Goal: Task Accomplishment & Management: Use online tool/utility

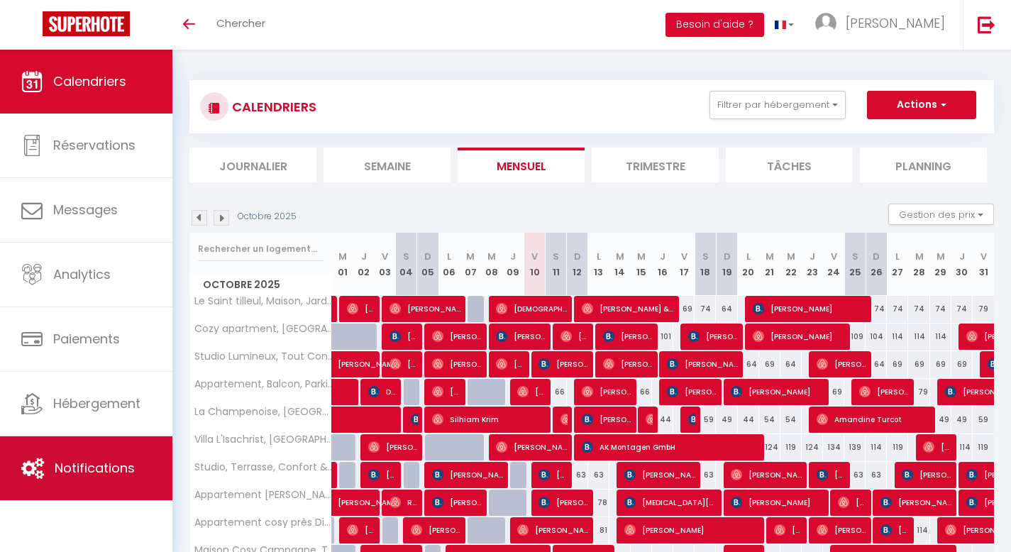
click at [102, 470] on span "Notifications" at bounding box center [95, 468] width 80 height 18
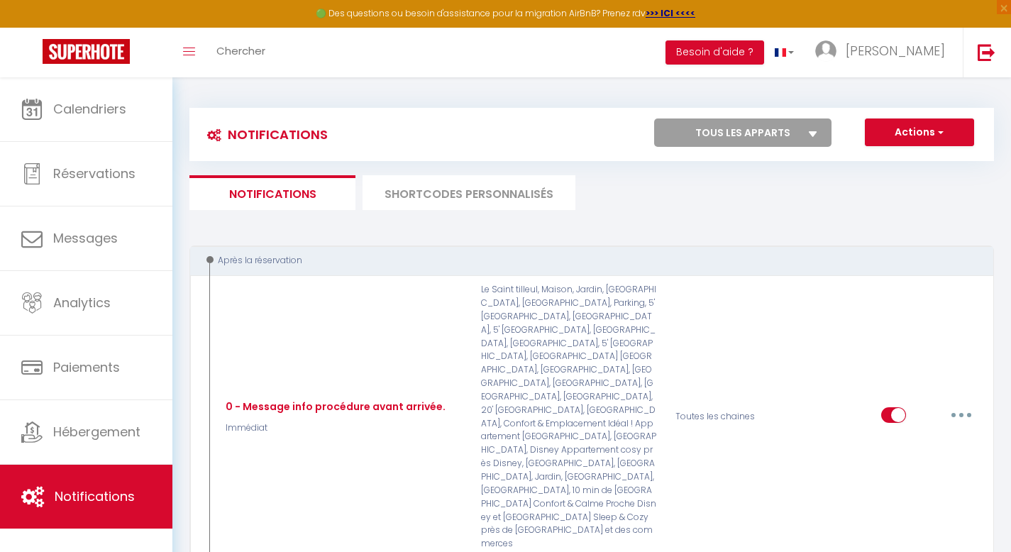
click at [751, 206] on ul "Notifications SHORTCODES PERSONNALISÉS" at bounding box center [591, 192] width 805 height 35
click at [656, 198] on ul "Notifications SHORTCODES PERSONNALISÉS" at bounding box center [591, 192] width 805 height 35
click at [574, 131] on div "Actions Nouvelle Notification Exporter Importer Tous les apparts Maison Familia…" at bounding box center [692, 134] width 602 height 32
click at [552, 110] on div "Notifications Actions Nouvelle Notification Exporter Importer Tous les apparts …" at bounding box center [591, 134] width 805 height 53
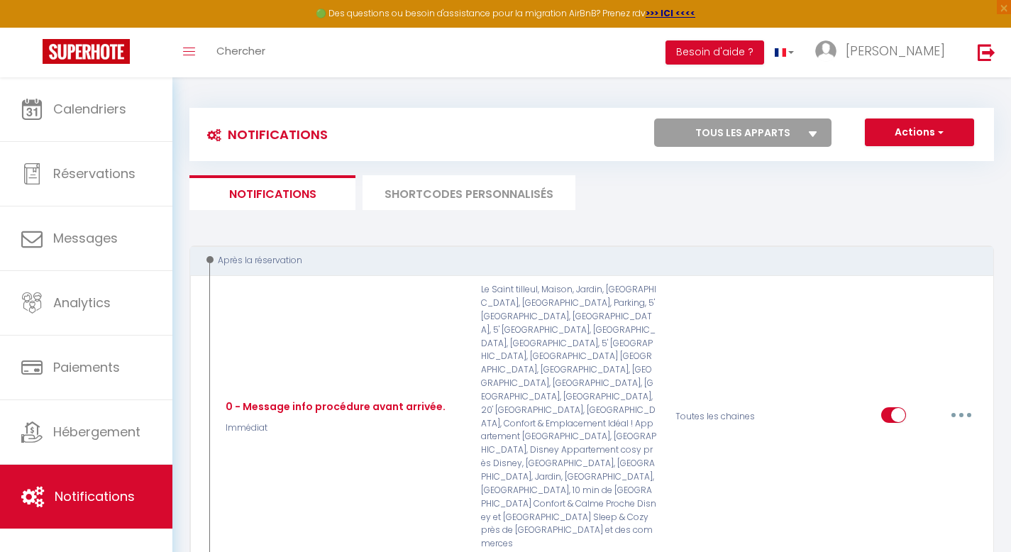
click at [636, 179] on ul "Notifications SHORTCODES PERSONNALISÉS" at bounding box center [591, 192] width 805 height 35
click at [462, 177] on li "SHORTCODES PERSONNALISÉS" at bounding box center [469, 192] width 213 height 35
click at [472, 189] on li "SHORTCODES PERSONNALISÉS" at bounding box center [469, 192] width 213 height 35
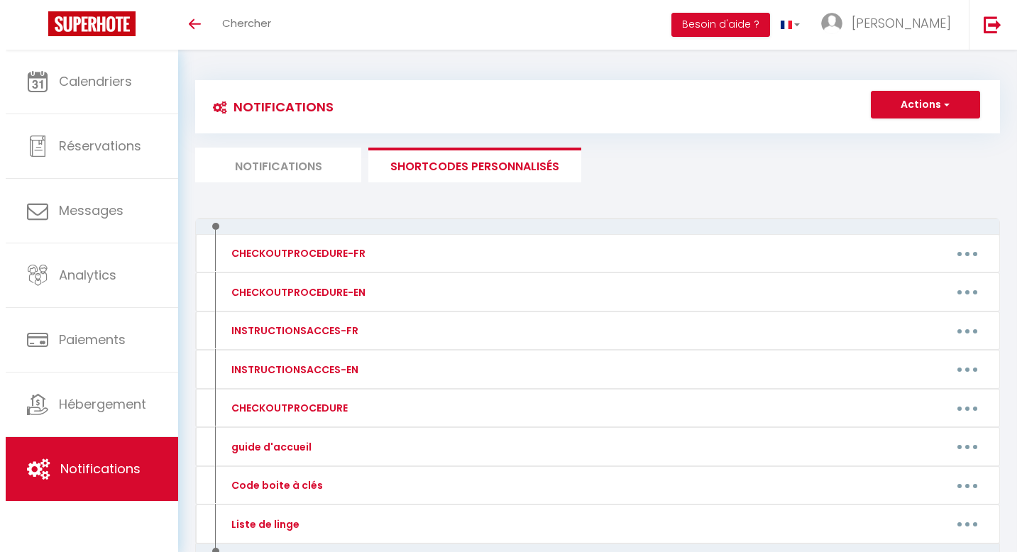
scroll to position [84, 0]
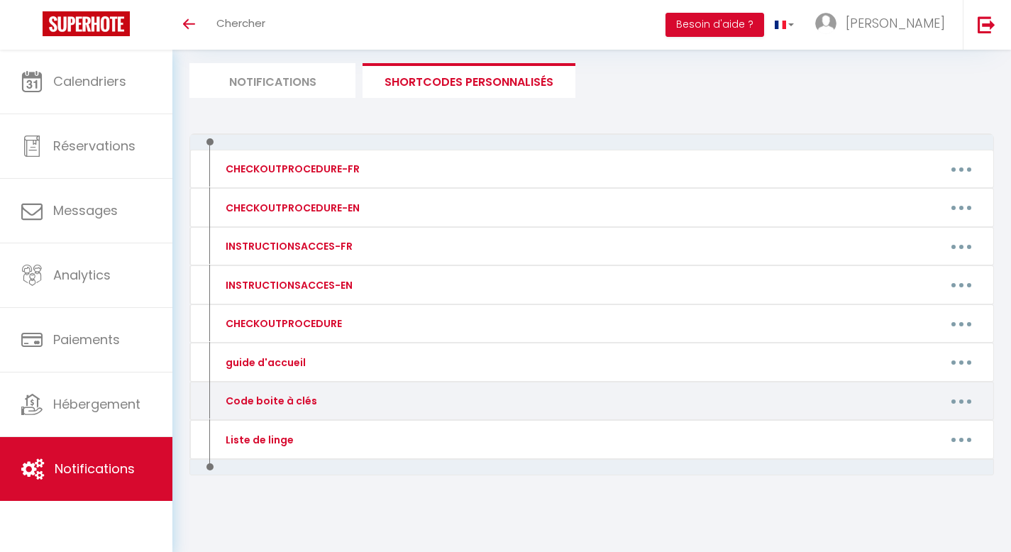
click at [959, 402] on button "button" at bounding box center [962, 401] width 40 height 23
click at [898, 432] on link "Editer" at bounding box center [924, 433] width 105 height 24
type input "Code boite à clés"
type textarea "Voici le/les codes d'accès au logement :"
type textarea "Code Portail principal piéton: 9182 Code Porte bâtiment 2/4 : 106 (+ cloche) Co…"
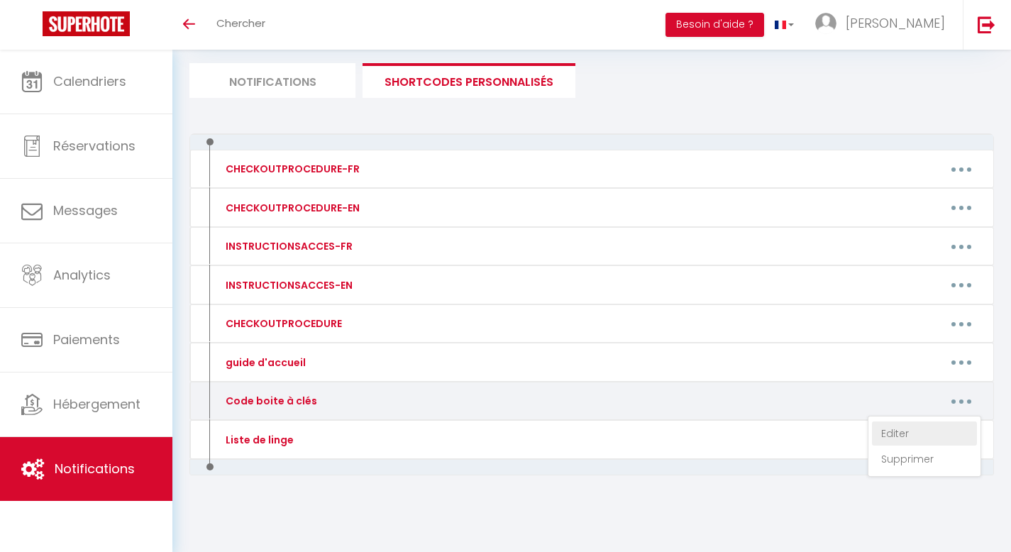
type textarea "Code boite à clés : 6880 Code porte d'entrée : [RENTALDOOR:CODE] ♯"
type textarea "Portail à ouverture et fermeture manuelles. Le système d’ouverture électrique e…"
type textarea "Code Portail principal piéton: A987 Code Portail côté 62 : B825 Code Porte bâti…"
type textarea "Code Portillon n°15: 4369 Code boite à clés : 8002"
type textarea "Code Portillon : 6424 Code Bâtiment C : 6424 Code boite à clés : 7991"
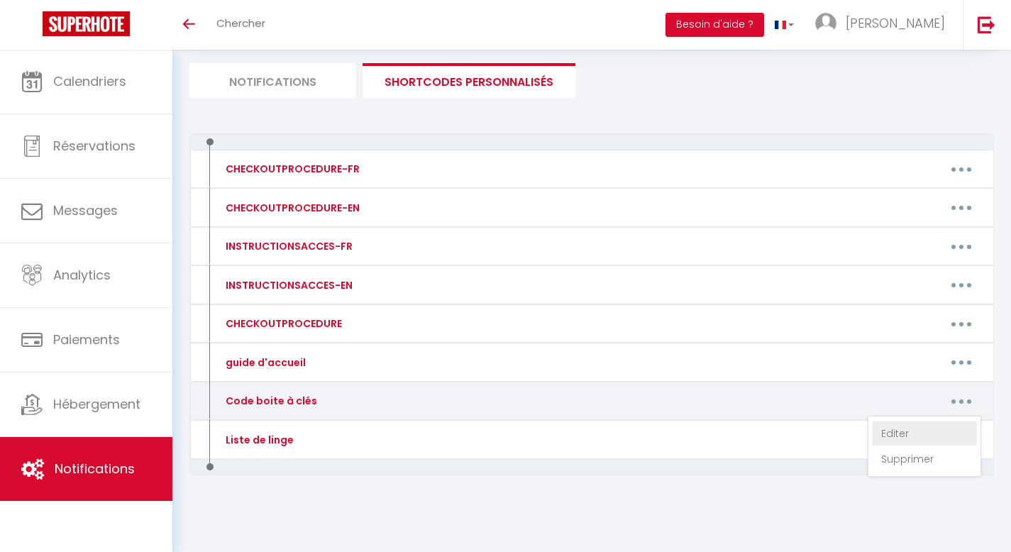
type textarea "Code Portail principal piéton: A987 Code Portail côté 44 : A915 Code Porte bâti…"
type textarea "Code boite à clés : 7991"
type textarea "Code boite à clés : 8002 Code porte d'entrée : [RENTALDOOR:CODE] ♯"
type textarea "Code porte d'entrée : [RENTALDOOR:CODE] ♯ Code boite à clés : 5779"
type textarea "Code boite à clés : 7991 + 🔓"
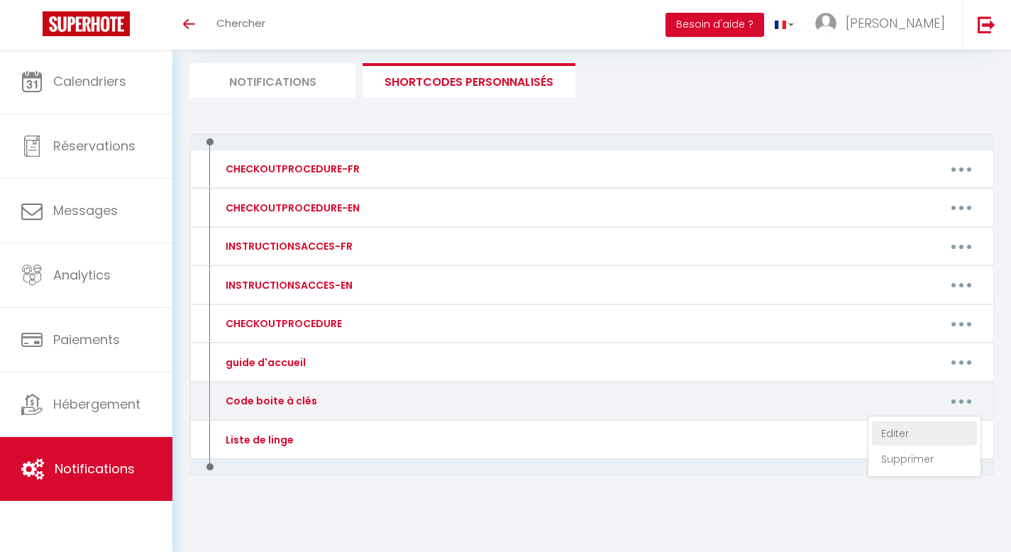
type textarea "Code Boite aux lettres : 775 Code boite à clés : 7991"
type textarea "code boite à clés : 6133"
type textarea "Code boite à clés : 8002"
type textarea "Code du portillon : 577999 + ✅ Code boite à clés : 8002"
type textarea "Code boite à clés : 8002"
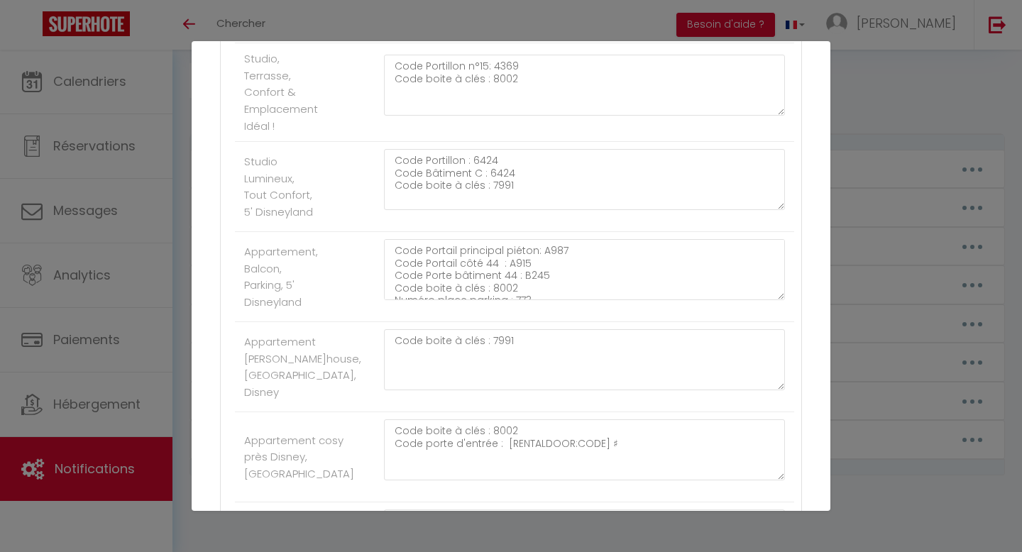
scroll to position [1199, 0]
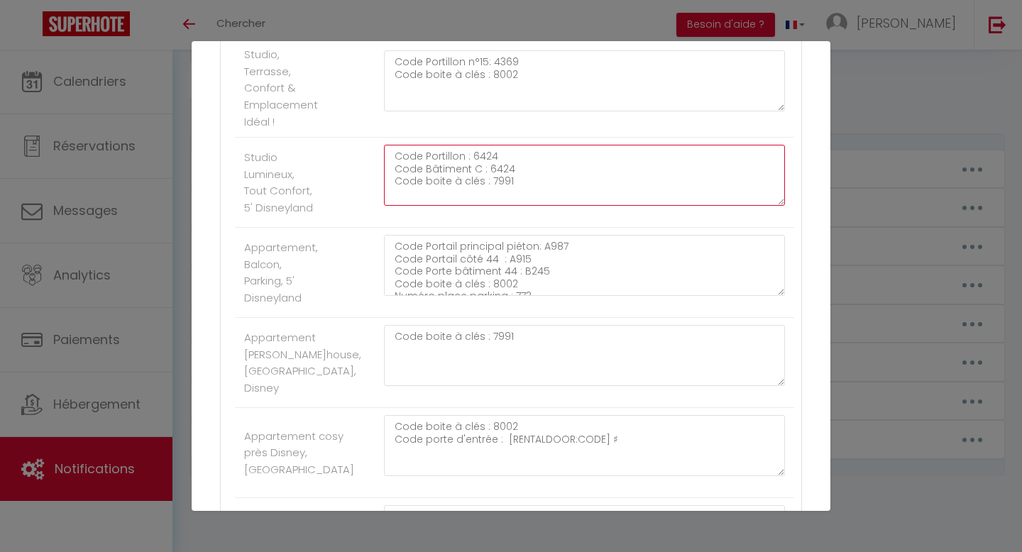
click at [543, 206] on textarea "Code Portillon : 6424 Code Bâtiment C : 6424 Code boite à clés : 7991" at bounding box center [584, 175] width 401 height 61
click at [610, 206] on textarea "Code Portillon : 6424 Code Bâtiment C : 6424 Code boite à clés : 8002" at bounding box center [584, 175] width 401 height 61
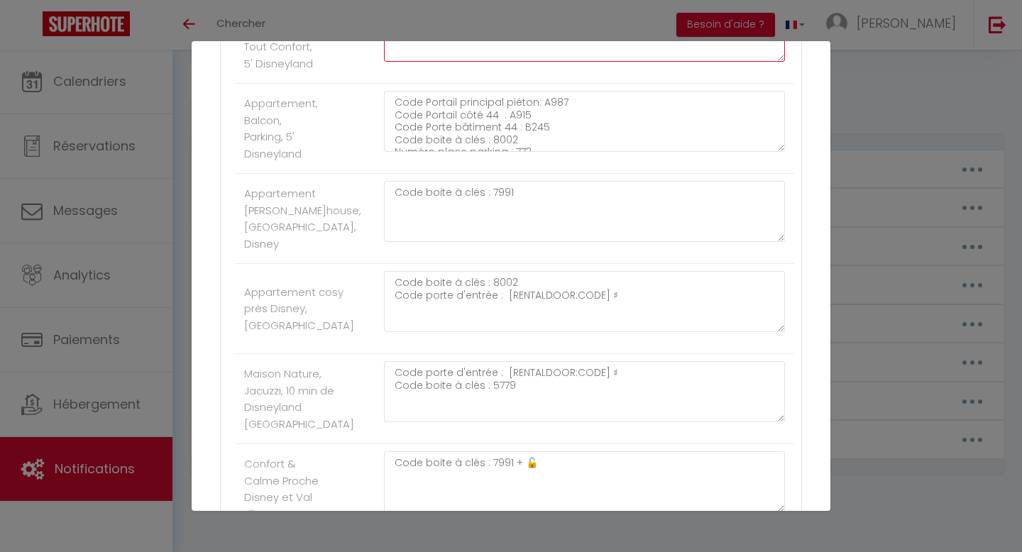
scroll to position [1345, 0]
type textarea "Code Portillon : 6424 Code Bâtiment C : 6424 Code boite à clés : 8002"
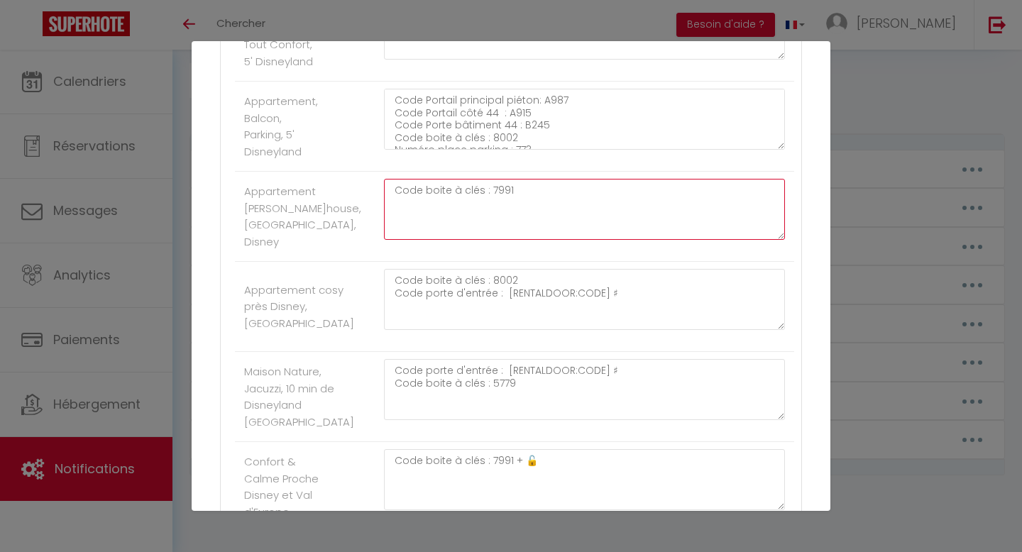
click at [533, 240] on textarea "Code boite à clés : 7991" at bounding box center [584, 209] width 401 height 61
type textarea "Code boite à clés : 8002"
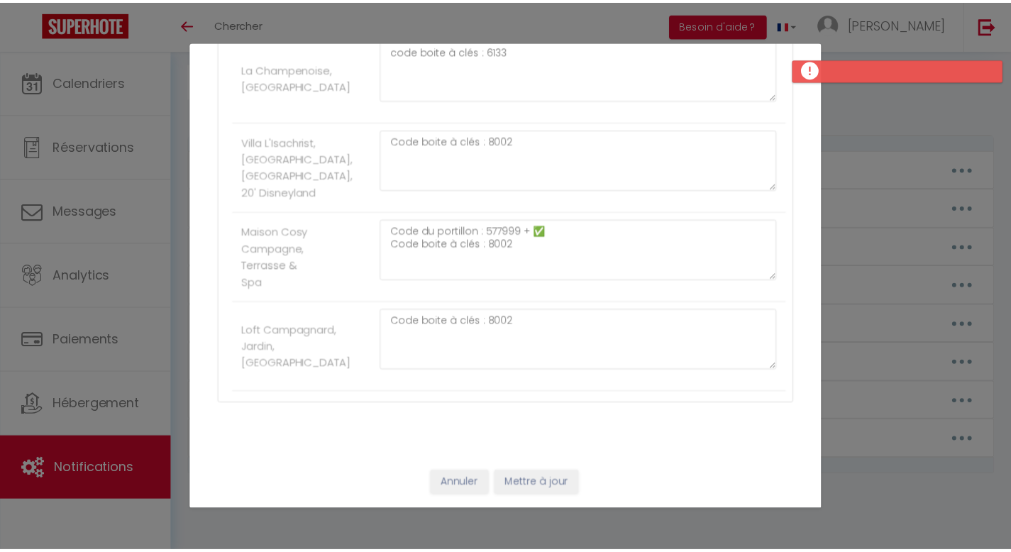
scroll to position [2067, 0]
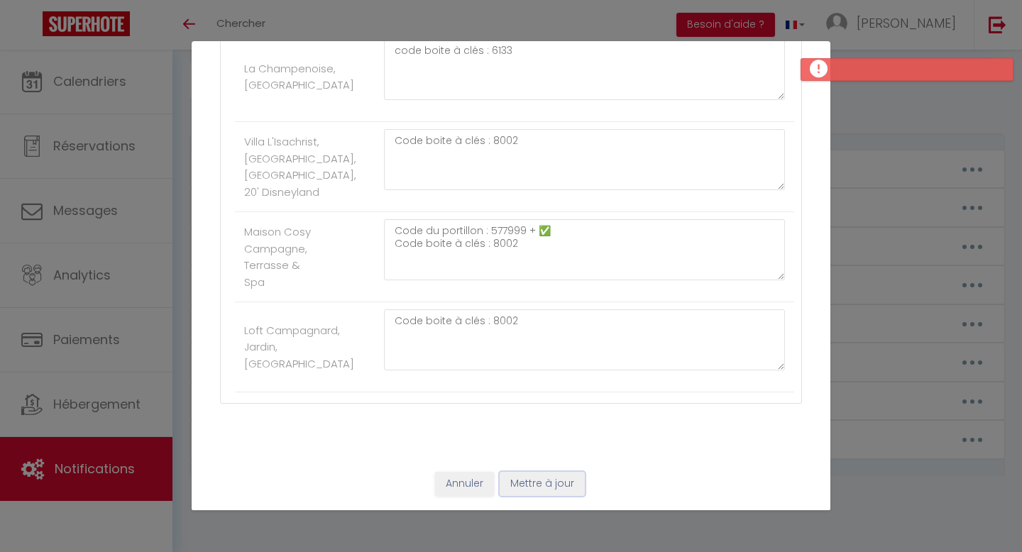
click at [560, 486] on button "Mettre à jour" at bounding box center [541, 484] width 85 height 24
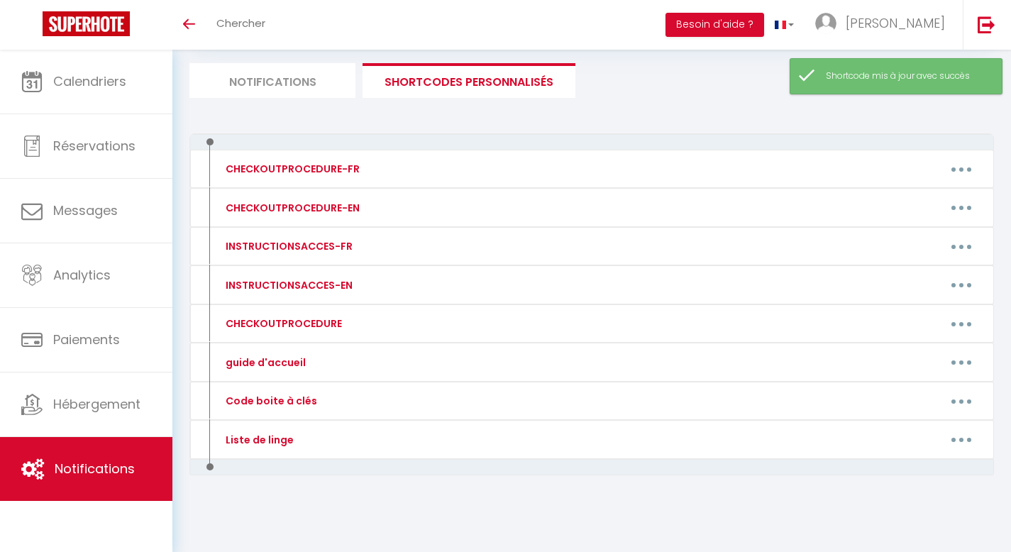
click at [602, 111] on div "Notifications Actions Nouvelle Notification Exporter Importer Tous les apparts …" at bounding box center [591, 258] width 805 height 553
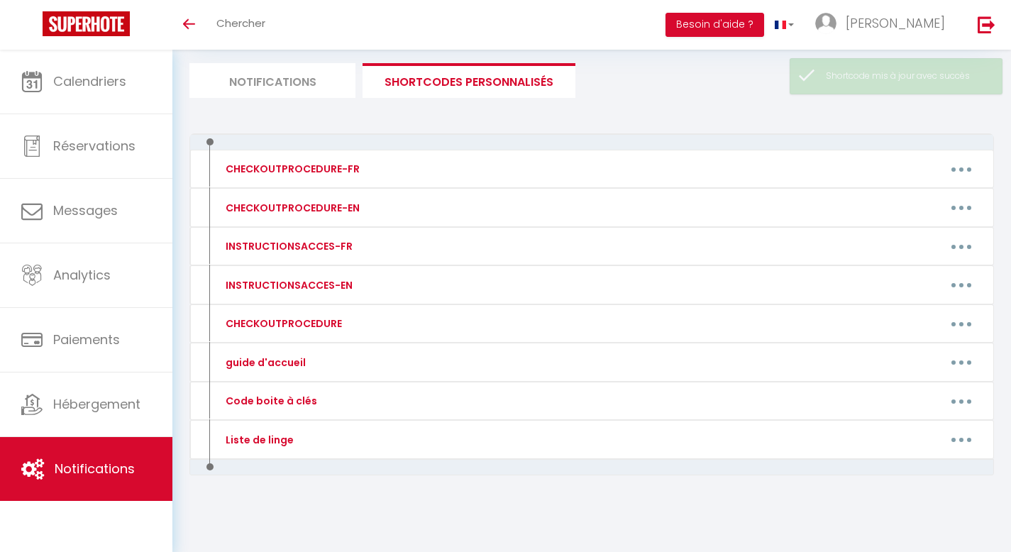
scroll to position [0, 0]
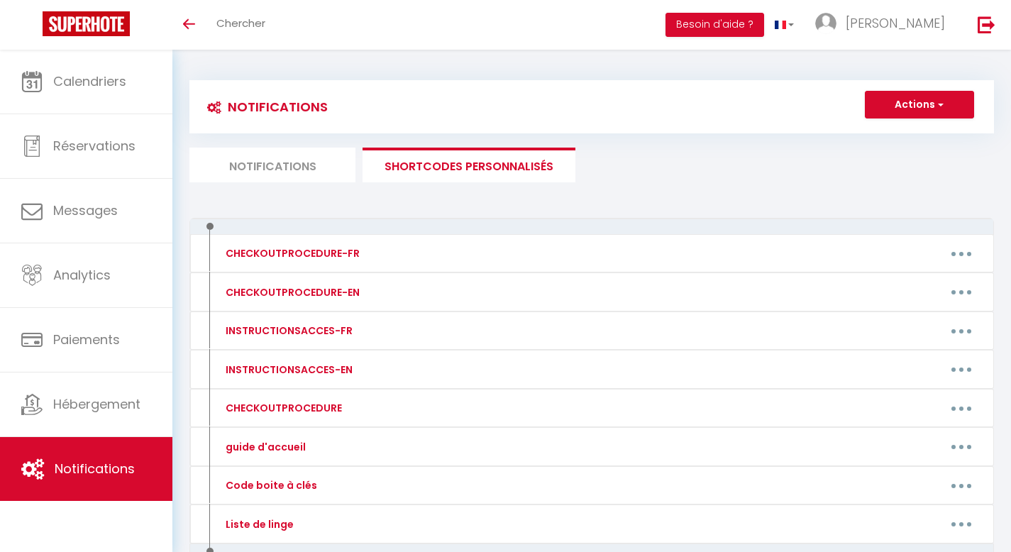
click at [482, 210] on div "Notifications Actions Nouvelle Notification Exporter Importer Tous les apparts …" at bounding box center [591, 343] width 805 height 553
click at [477, 94] on div "Actions Nouveau shortcode personnalisé" at bounding box center [692, 107] width 602 height 32
click at [467, 209] on div "Notifications Actions Nouvelle Notification Exporter Importer Tous les apparts …" at bounding box center [591, 343] width 805 height 553
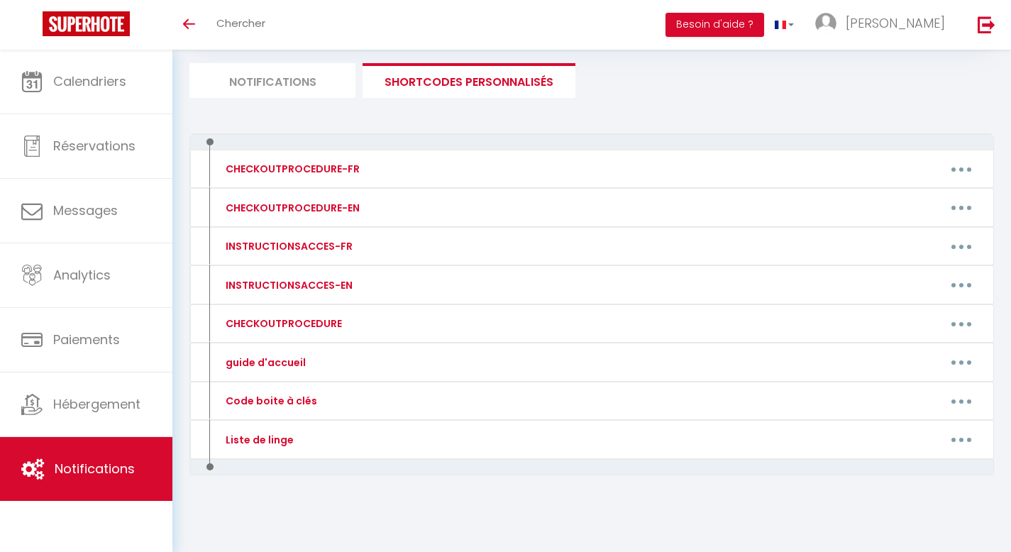
click at [548, 121] on div "Notifications Actions Nouvelle Notification Exporter Importer Tous les apparts …" at bounding box center [591, 258] width 805 height 553
